Goal: Transaction & Acquisition: Download file/media

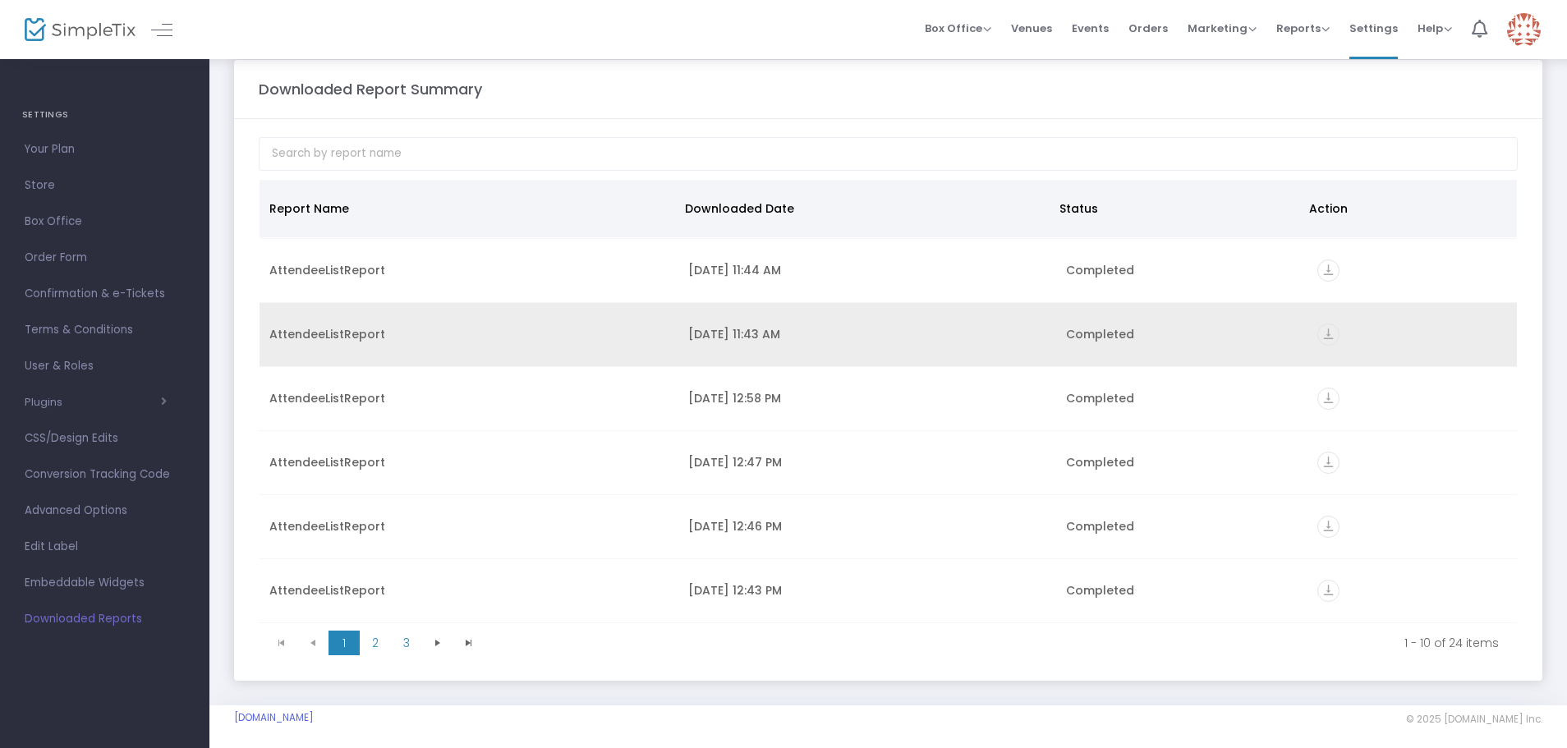
scroll to position [29, 0]
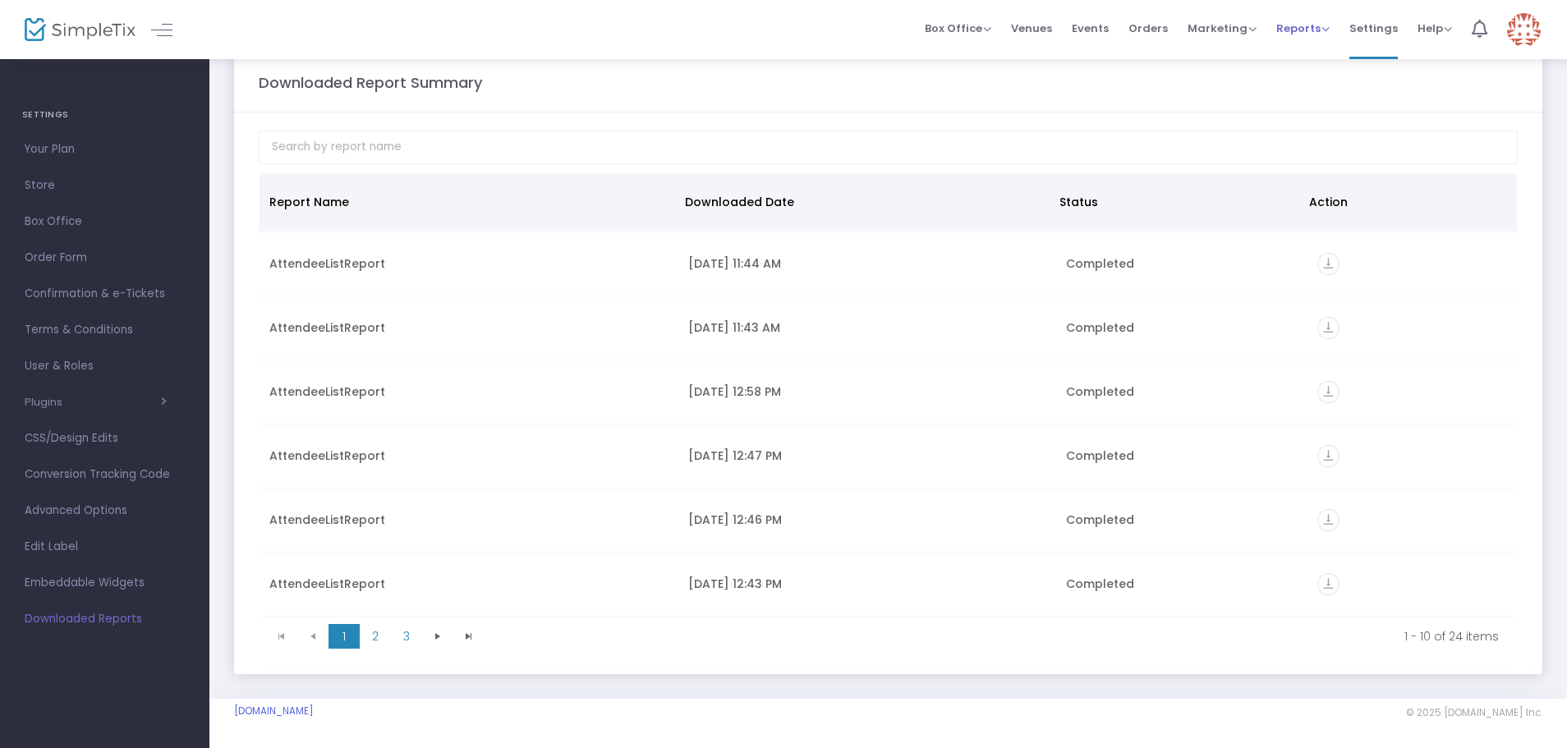
click at [1291, 25] on span "Reports" at bounding box center [1302, 29] width 53 height 16
click at [1091, 31] on span "Events" at bounding box center [1090, 28] width 37 height 42
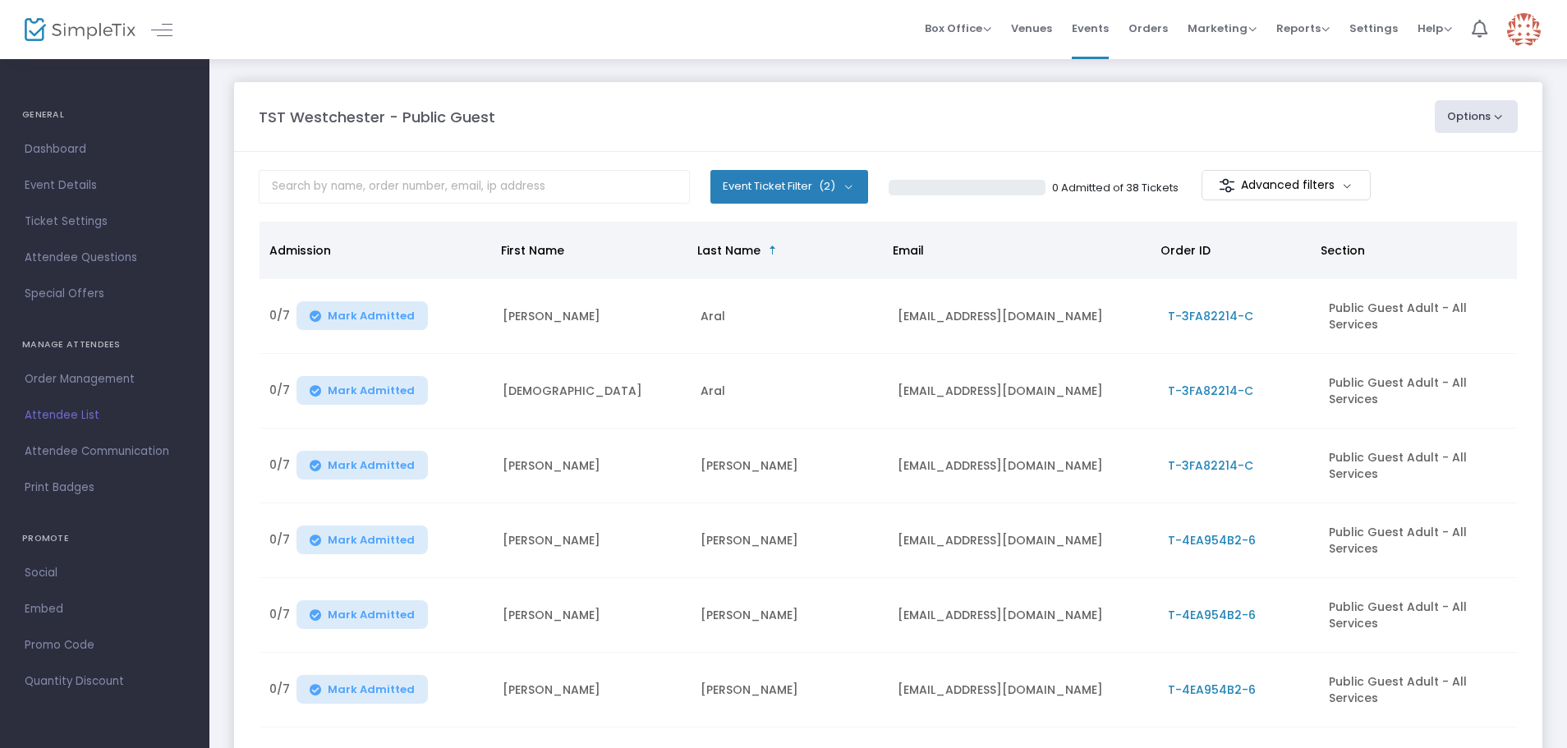
click at [1469, 113] on button "Options" at bounding box center [1477, 116] width 84 height 33
click at [1389, 230] on li "Export List" at bounding box center [1431, 230] width 151 height 32
radio input "false"
radio input "true"
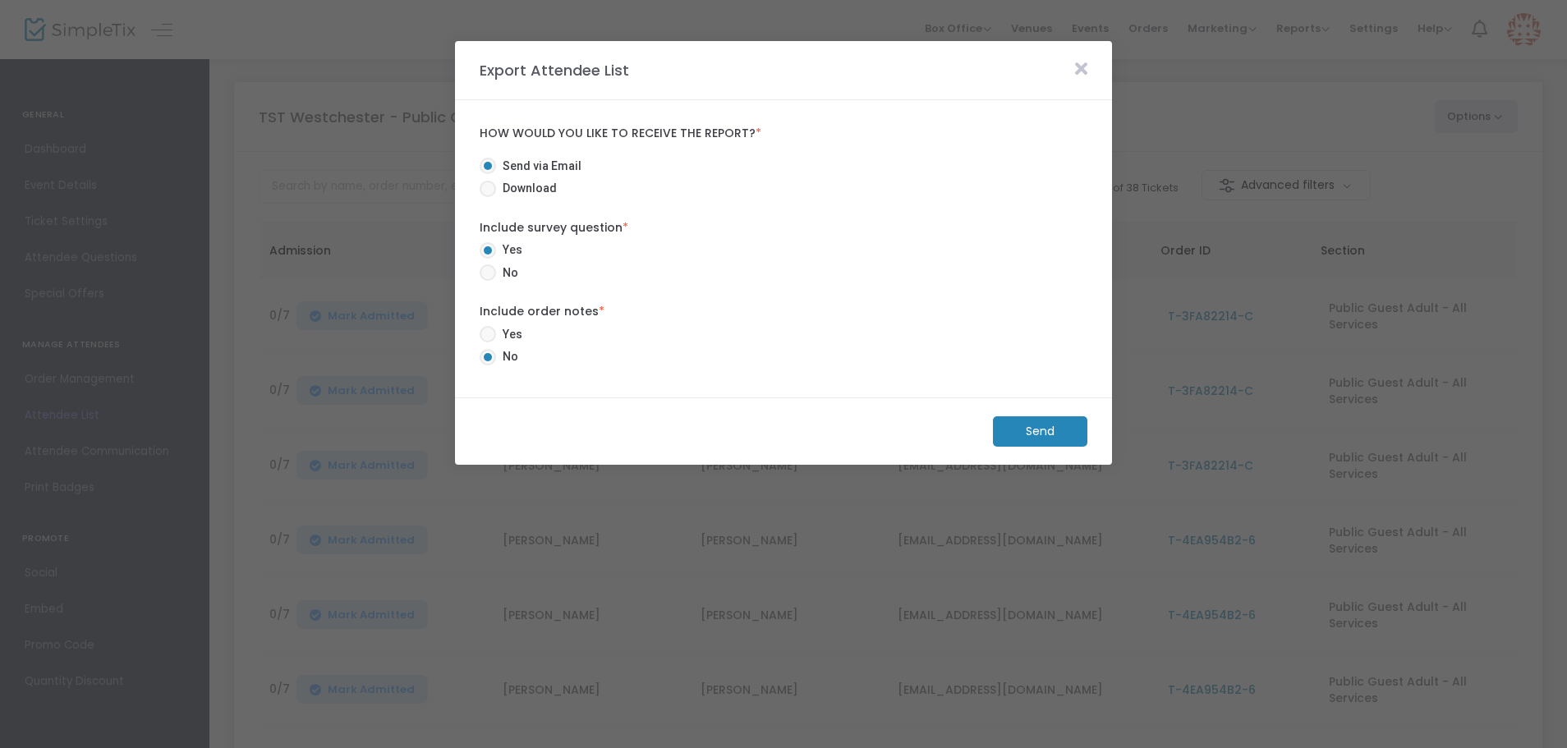
click at [484, 187] on span at bounding box center [488, 189] width 16 height 16
click at [487, 197] on input "Download" at bounding box center [487, 197] width 1 height 1
radio input "true"
click at [1012, 435] on m-button "Download" at bounding box center [1026, 431] width 122 height 30
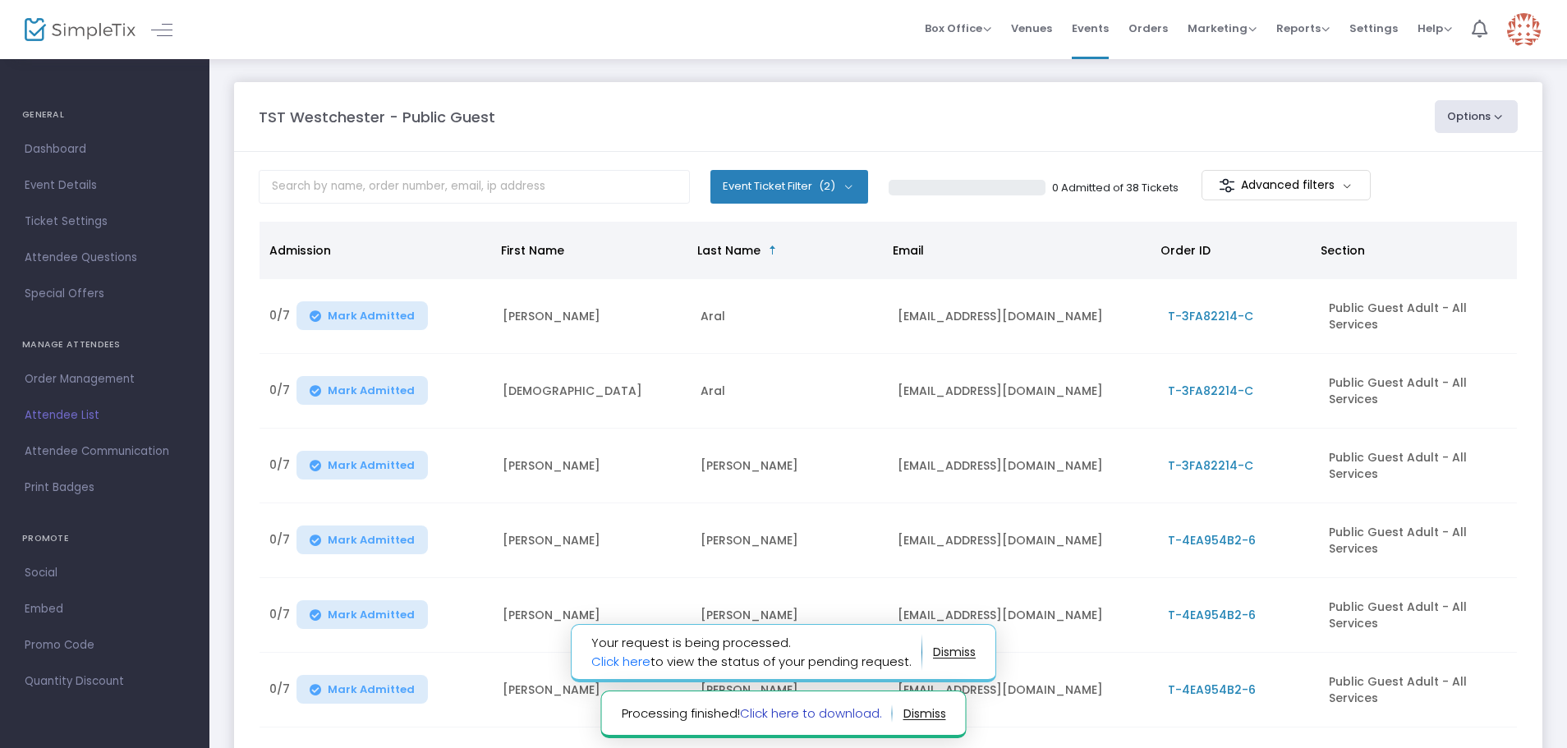
click at [854, 710] on link "Click here to download." at bounding box center [811, 713] width 142 height 17
